Goal: Transaction & Acquisition: Obtain resource

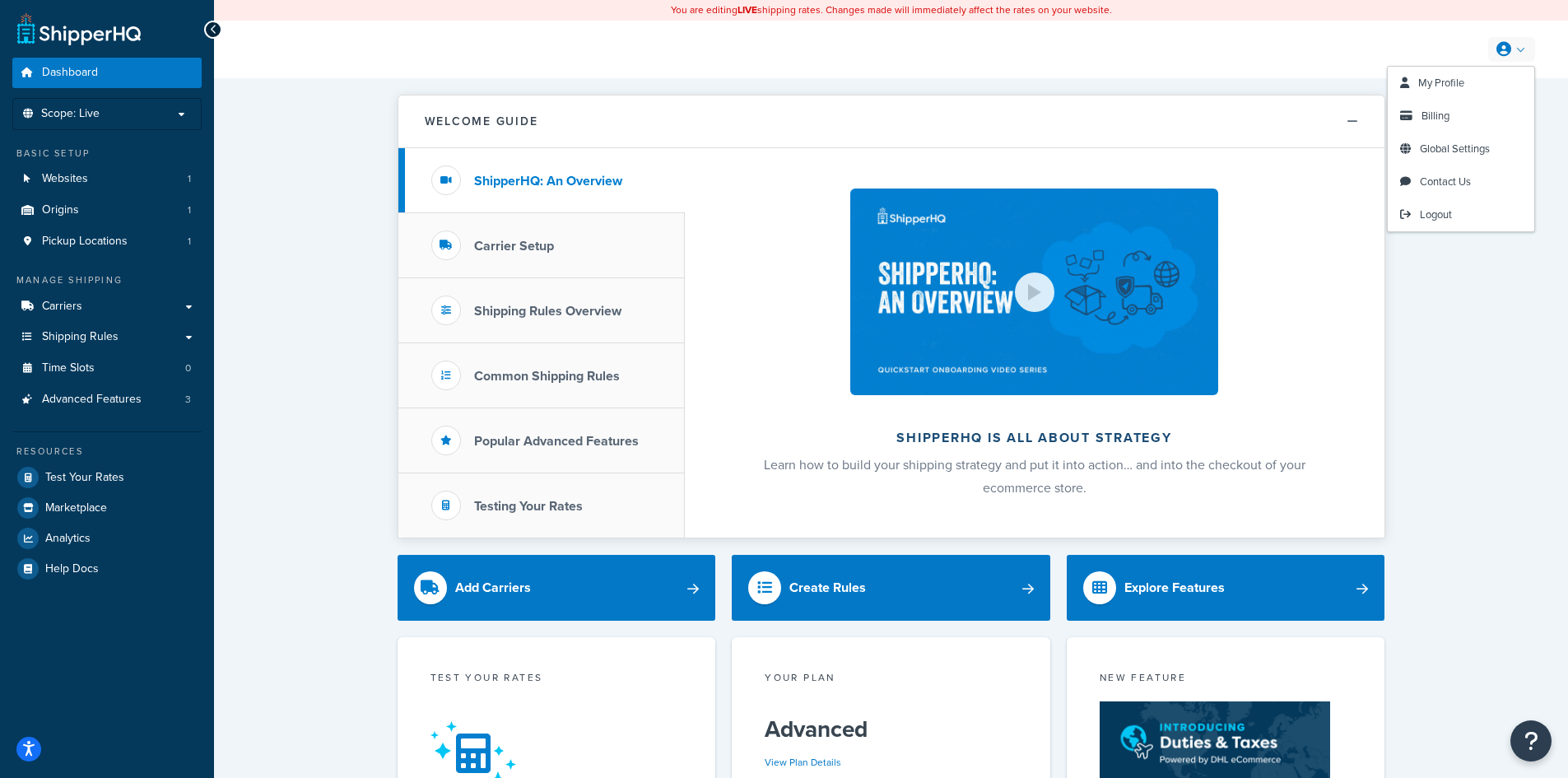
click at [1508, 50] on icon at bounding box center [1504, 49] width 15 height 15
click at [1475, 115] on link "Billing" at bounding box center [1461, 115] width 146 height 33
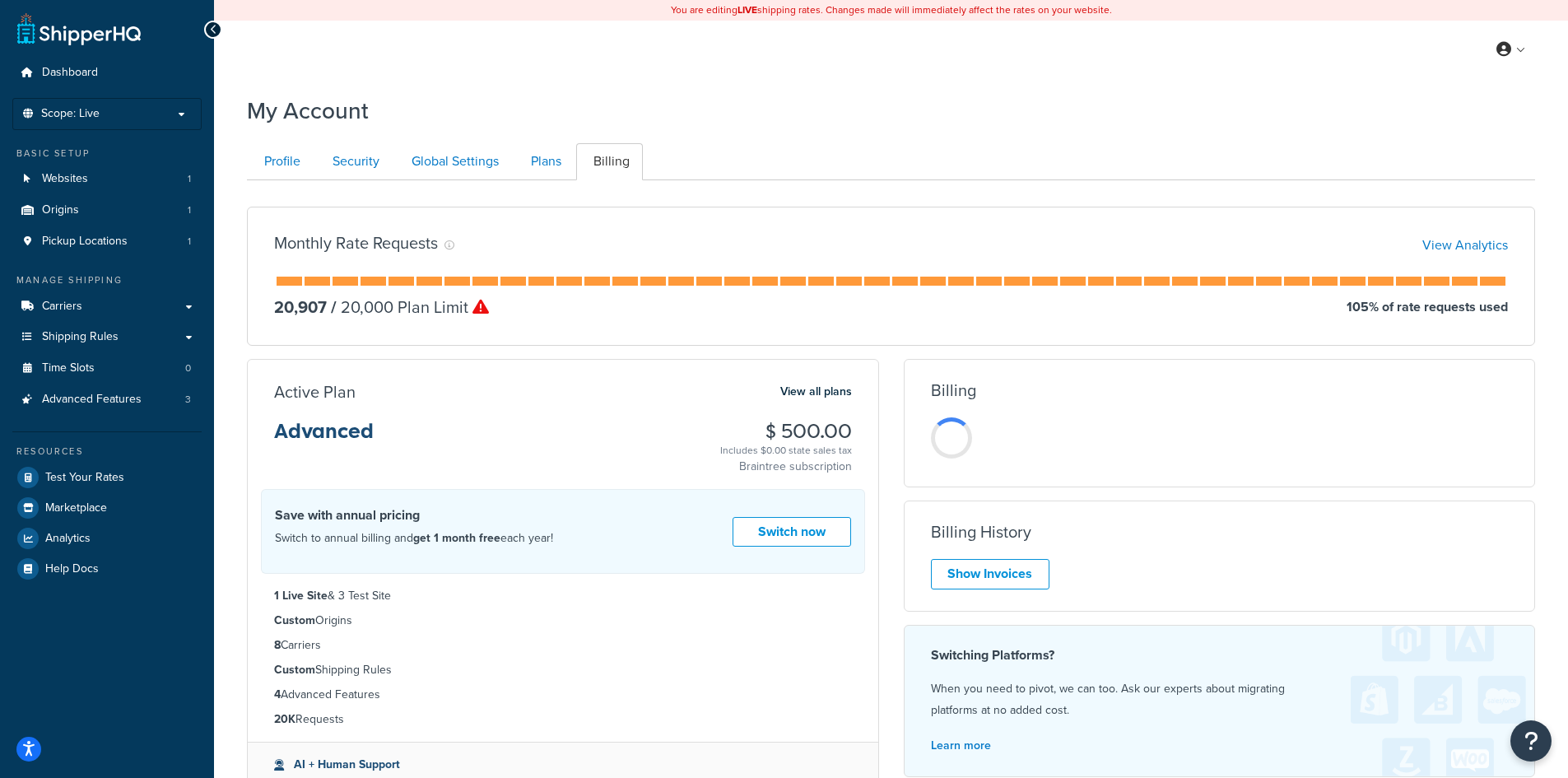
click at [987, 557] on div "Billing History Show Invoices" at bounding box center [1220, 555] width 631 height 67
click at [987, 562] on link "Show Invoices" at bounding box center [990, 574] width 119 height 30
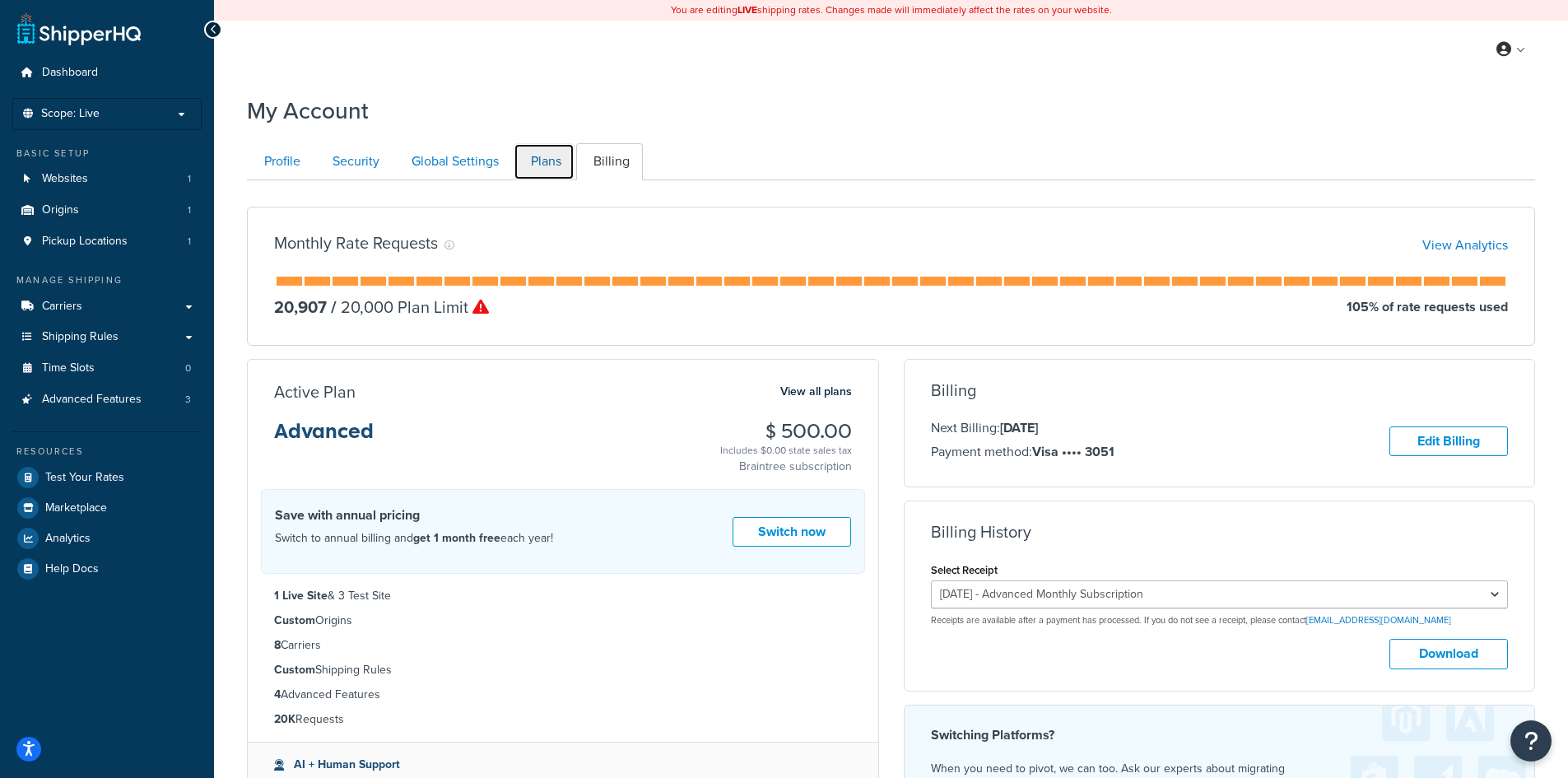
click at [552, 165] on link "Plans" at bounding box center [544, 161] width 61 height 37
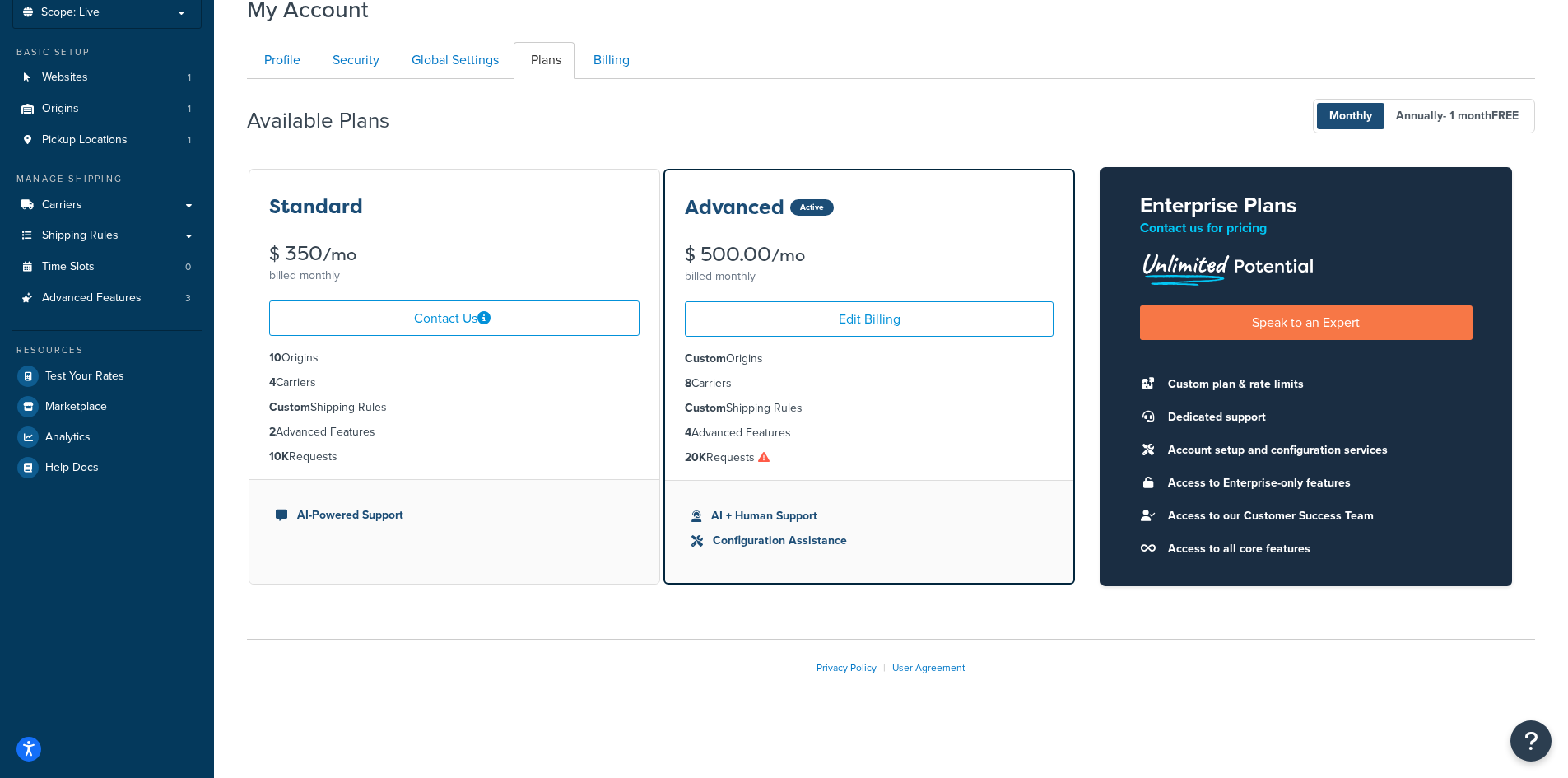
click at [723, 254] on div "$ 500.00 /mo" at bounding box center [870, 255] width 369 height 20
click at [598, 51] on link "Billing" at bounding box center [609, 60] width 67 height 37
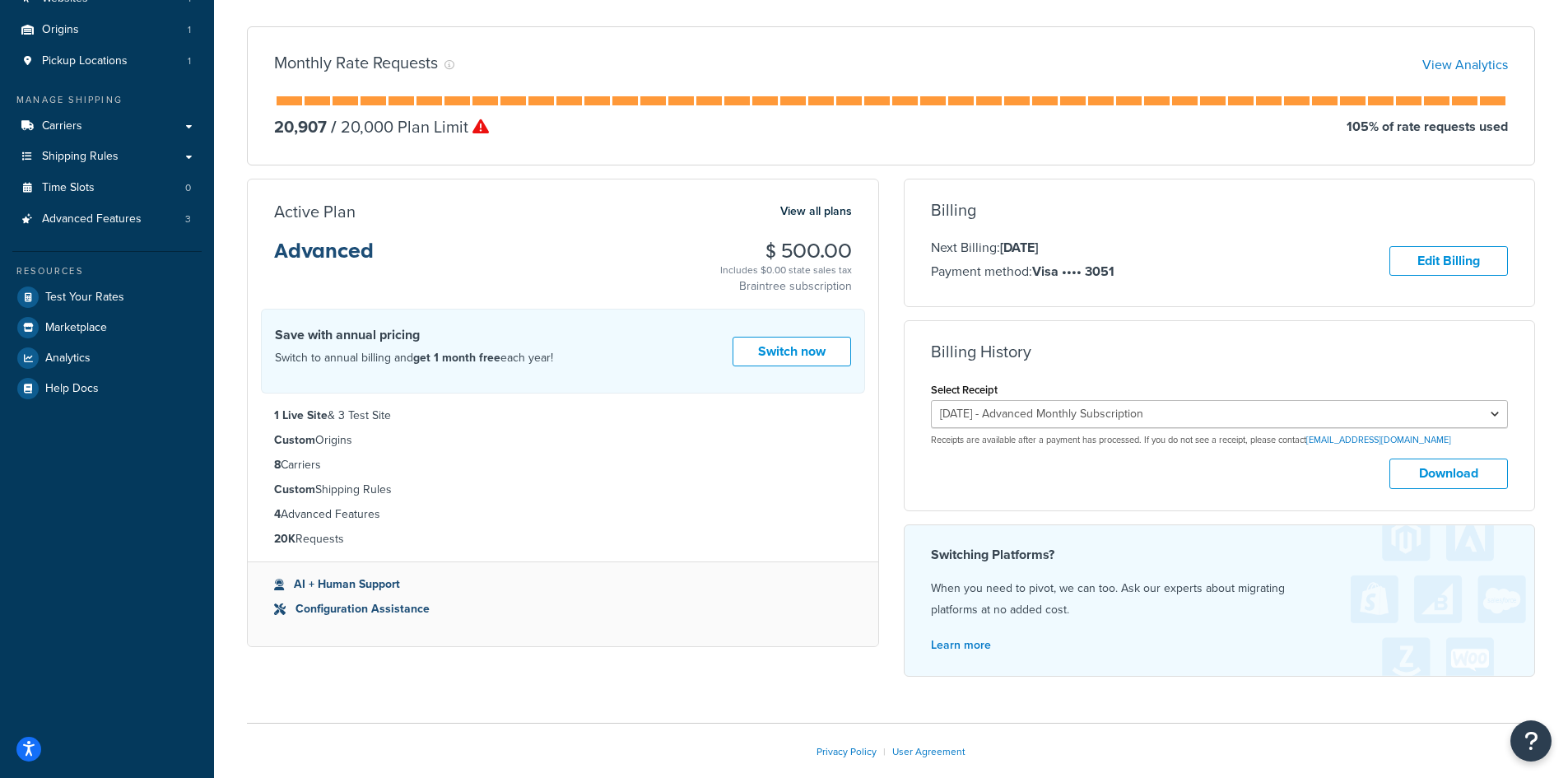
click at [319, 483] on li "Custom Shipping Rules" at bounding box center [563, 490] width 578 height 18
click at [1436, 421] on select "[DATE] - Advanced Monthly Subscription [DATE] - Advanced Monthly Subscription […" at bounding box center [1219, 414] width 578 height 28
click at [1441, 478] on button "Download" at bounding box center [1449, 474] width 119 height 30
